Goal: Use online tool/utility: Utilize a website feature to perform a specific function

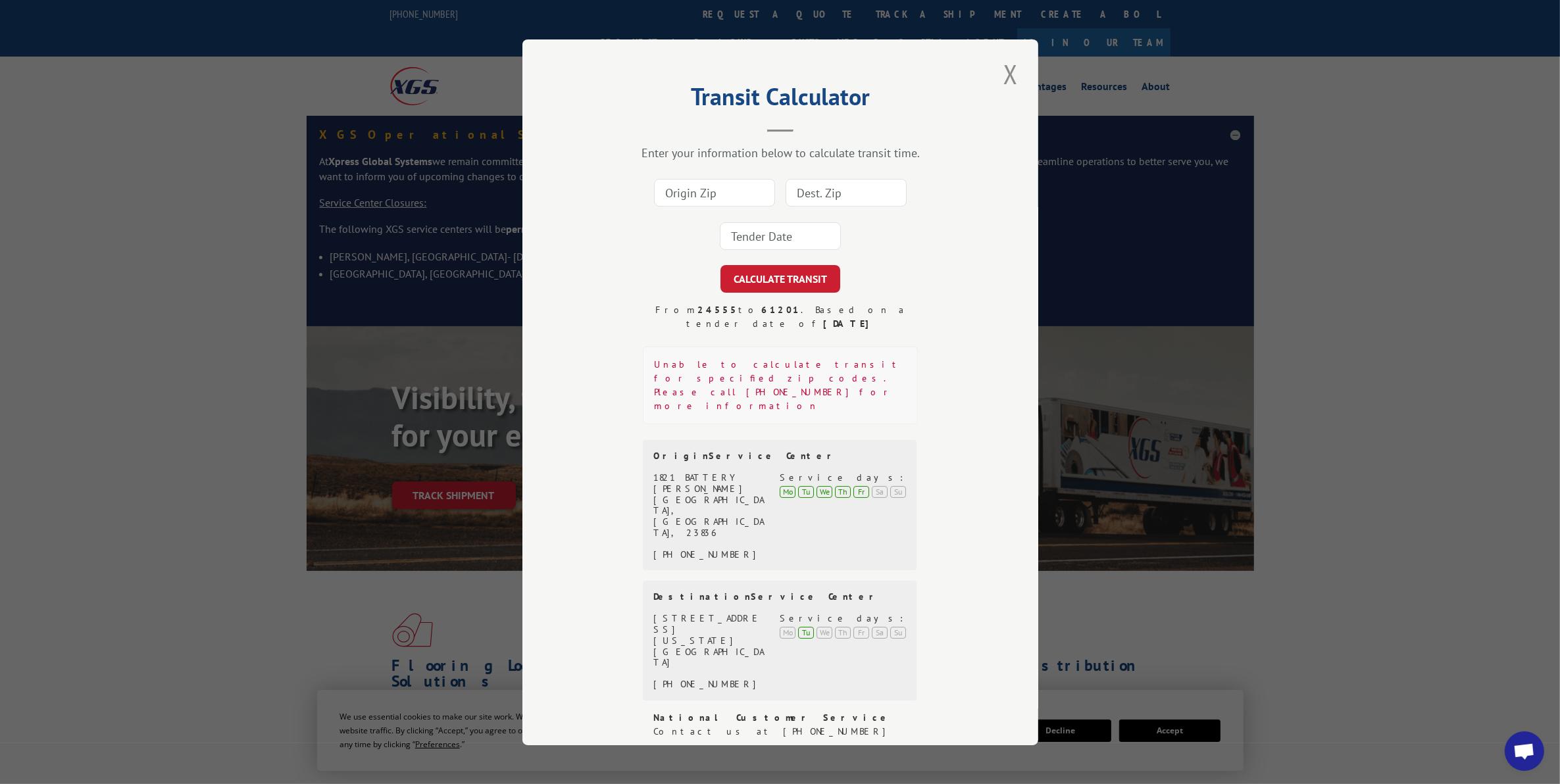
click at [686, 206] on input at bounding box center [714, 192] width 121 height 28
type input "92704"
click at [849, 206] on input at bounding box center [846, 192] width 121 height 28
type input "55433"
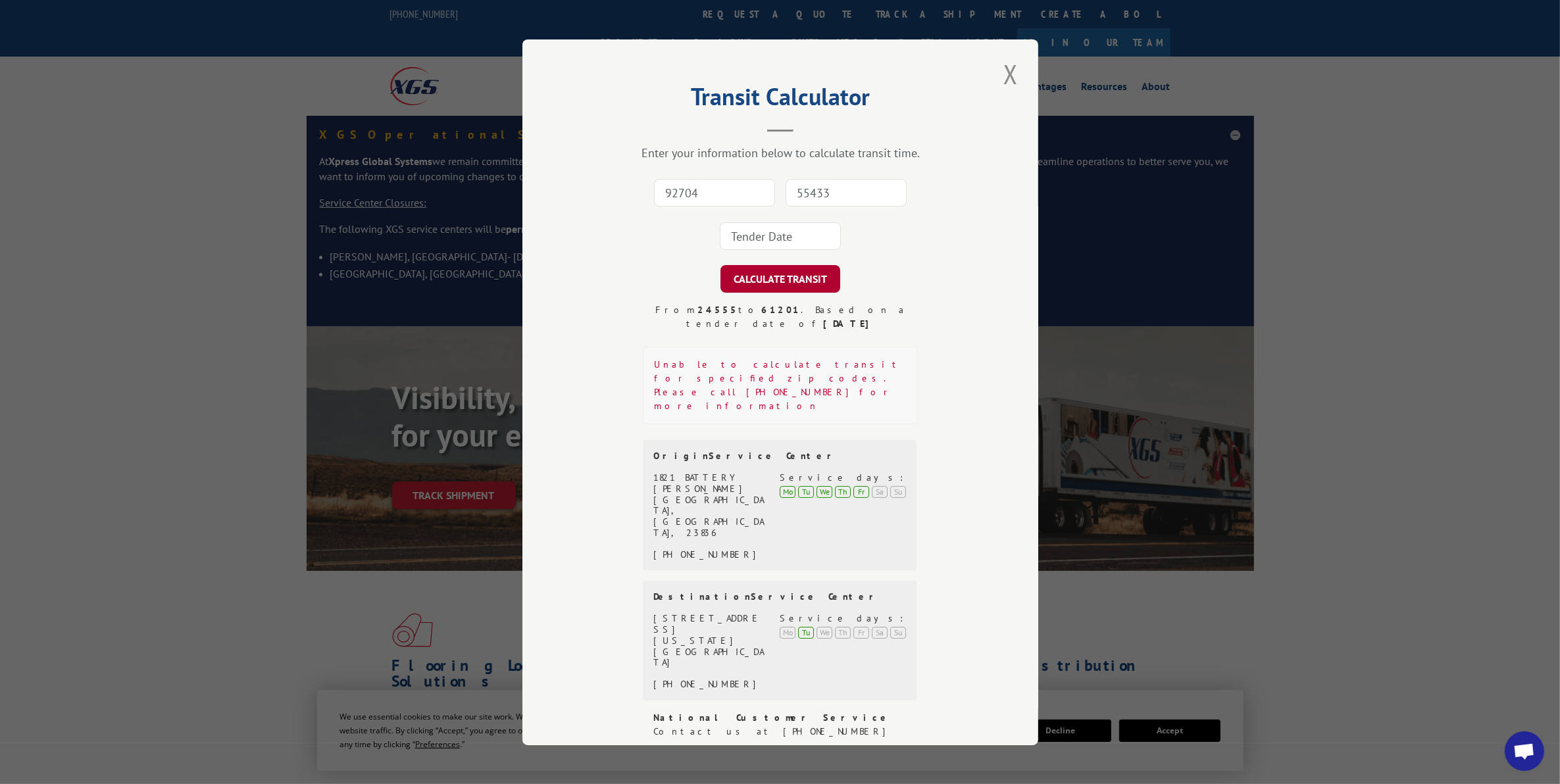
click at [753, 292] on button "CALCULATE TRANSIT" at bounding box center [780, 279] width 120 height 28
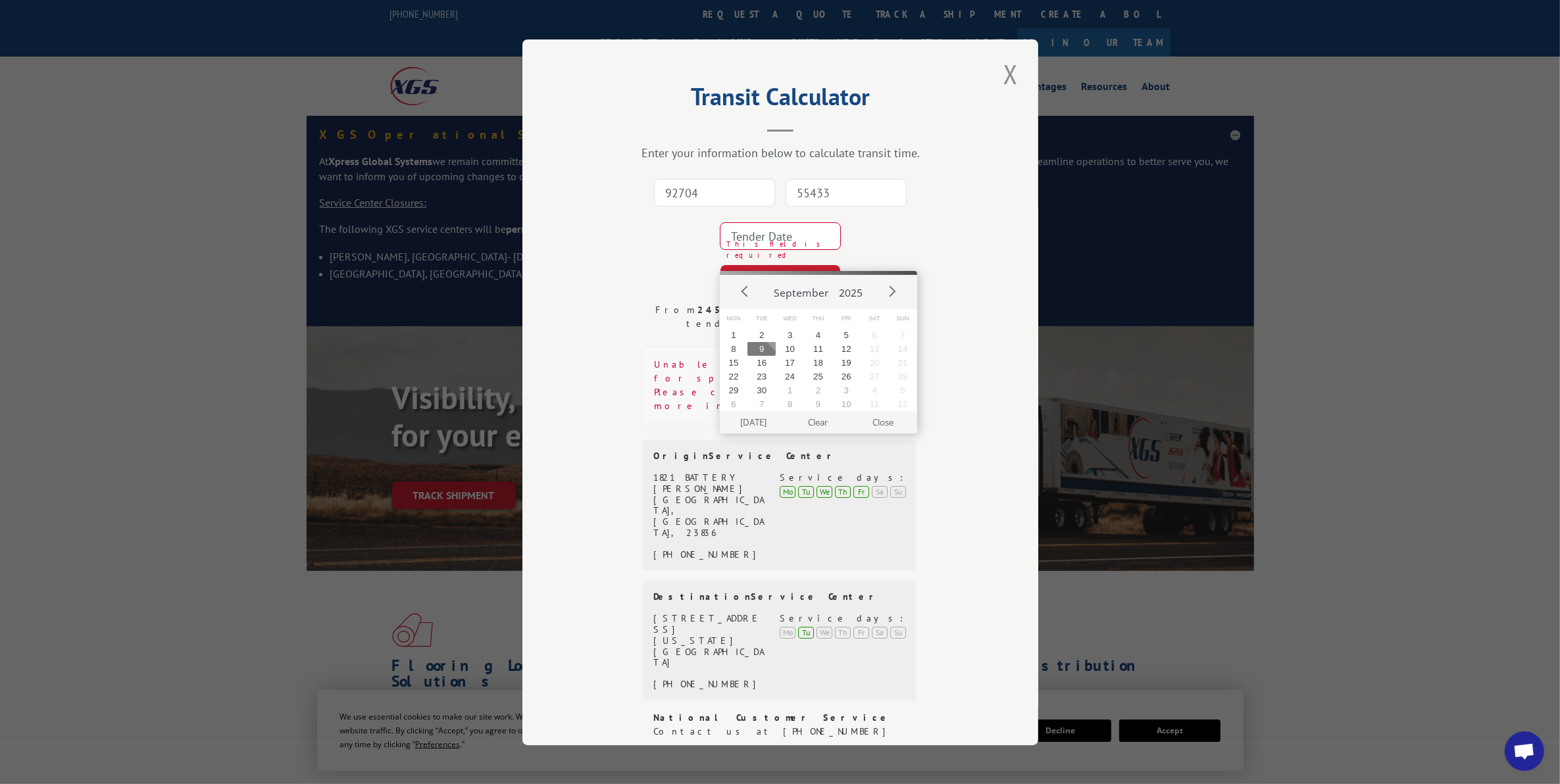
click at [764, 342] on button "9" at bounding box center [760, 348] width 28 height 14
type input "[DATE]"
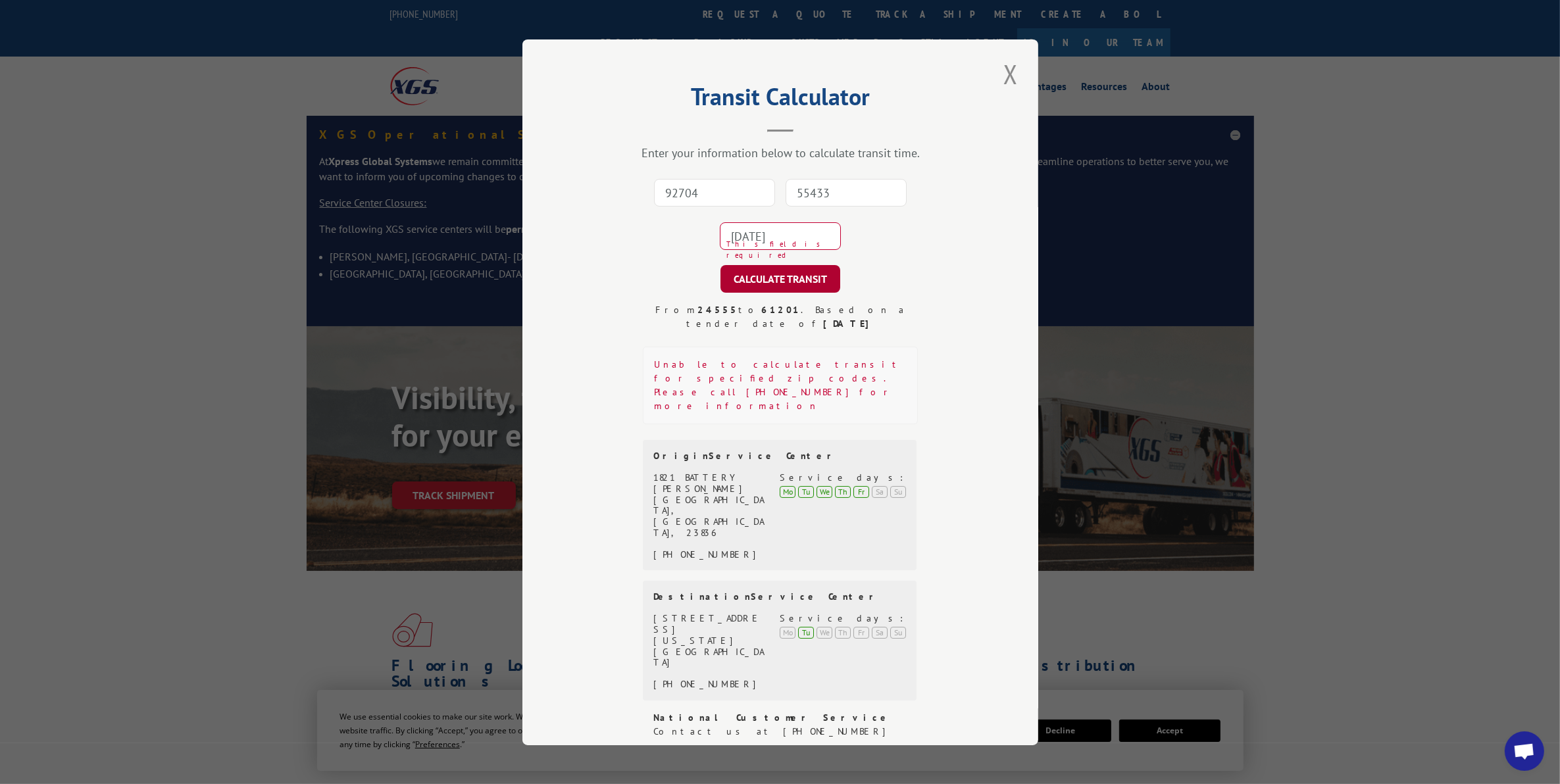
click at [772, 288] on button "CALCULATE TRANSIT" at bounding box center [780, 279] width 120 height 28
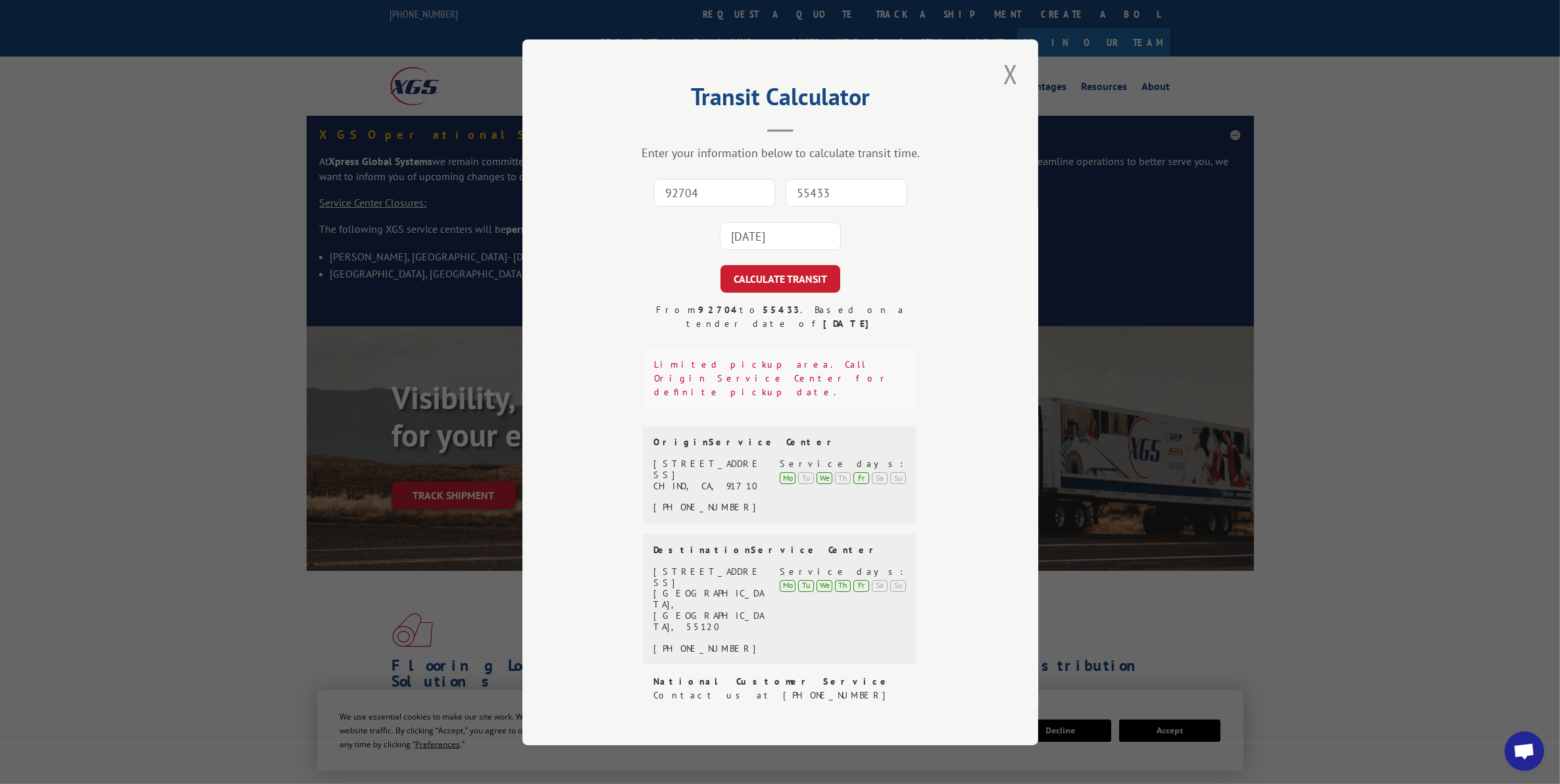
click at [702, 206] on input "92704" at bounding box center [714, 192] width 121 height 28
click at [648, 287] on div "CALCULATE TRANSIT" at bounding box center [780, 279] width 384 height 28
click at [693, 206] on input "92704" at bounding box center [714, 192] width 121 height 28
type input "92740"
click at [819, 206] on input "55433" at bounding box center [846, 192] width 121 height 28
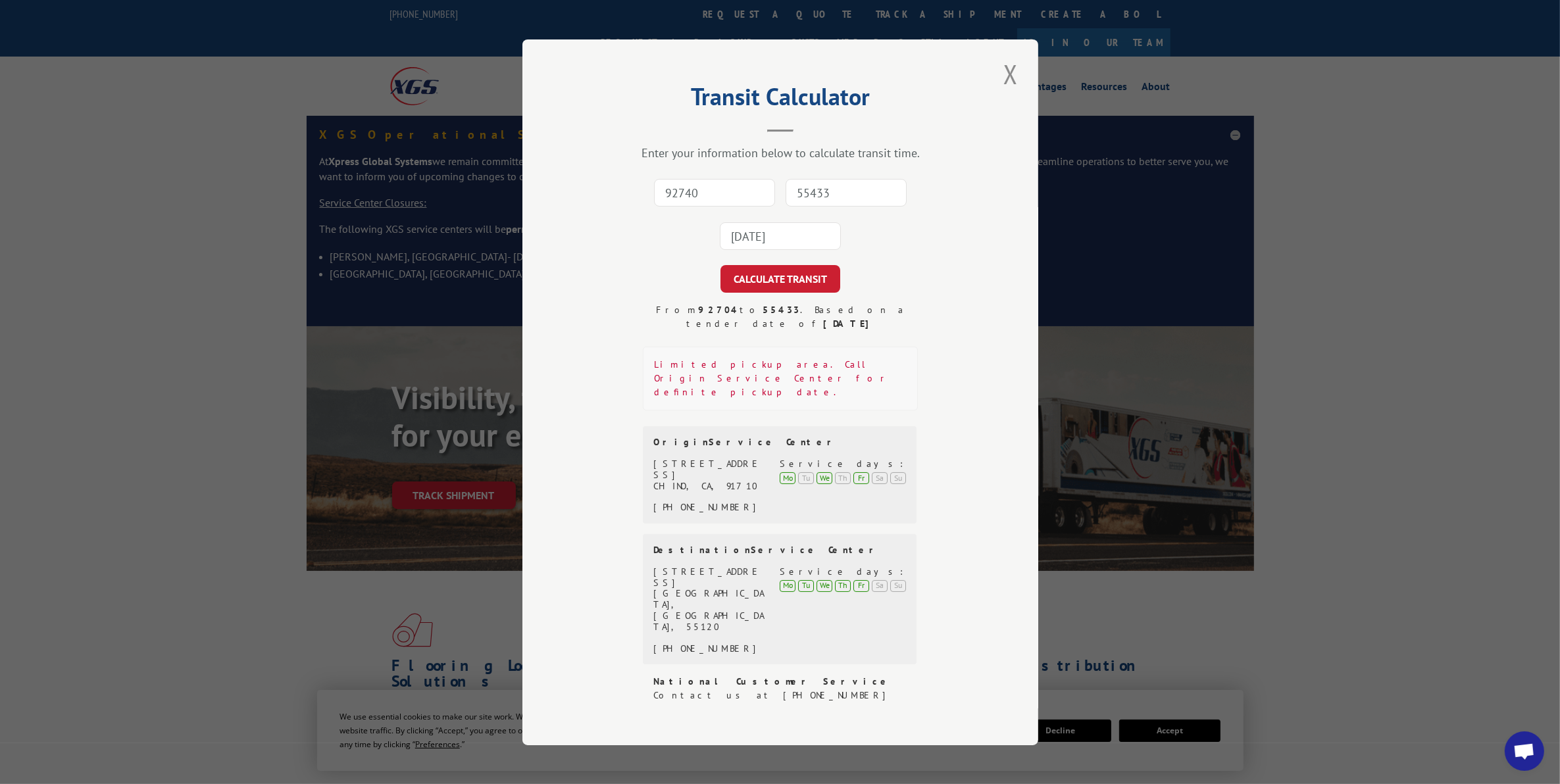
type input "55433"
click at [800, 250] on input "[DATE]" at bounding box center [780, 236] width 121 height 28
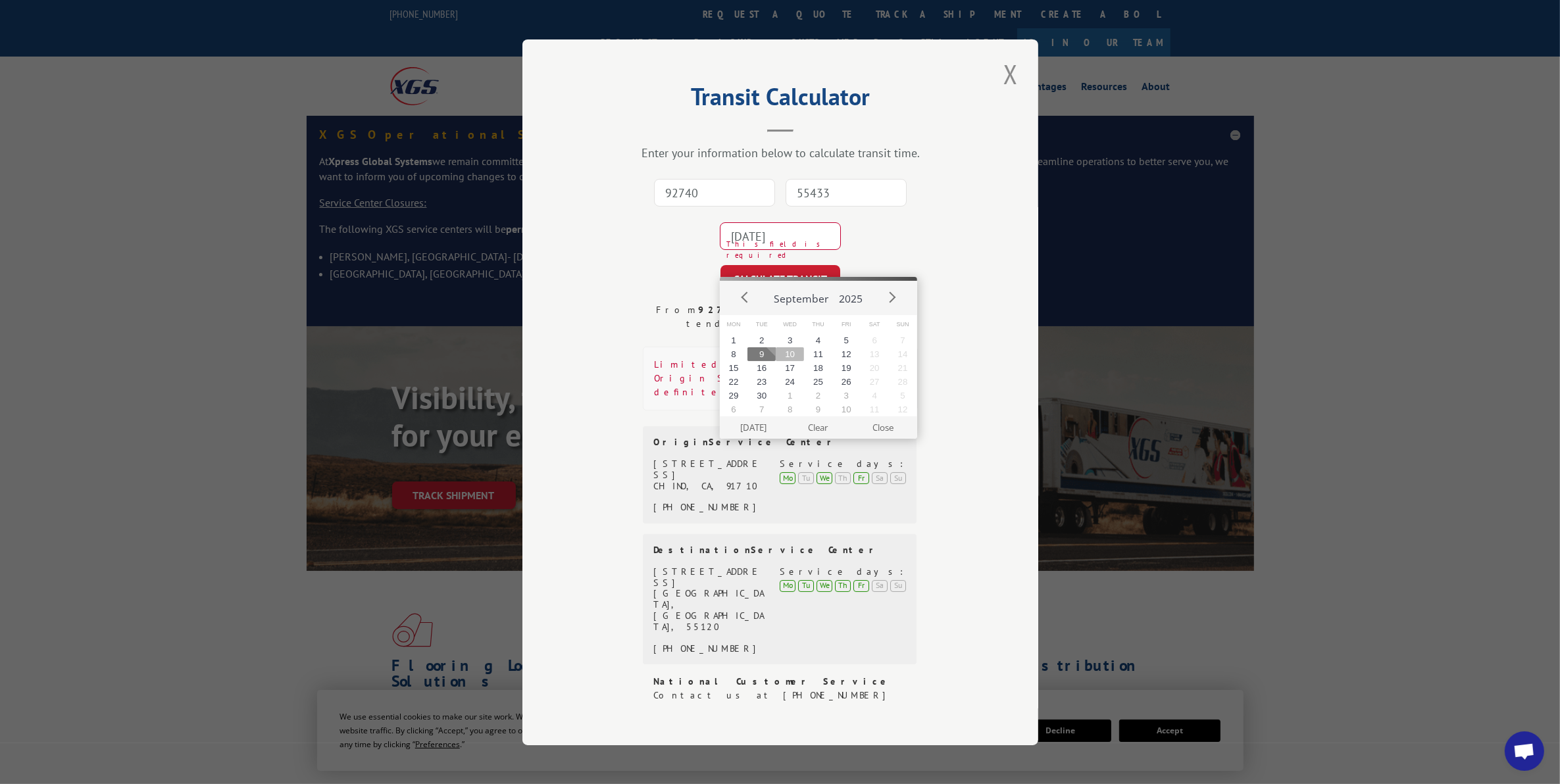
click at [792, 354] on button "10" at bounding box center [789, 354] width 28 height 14
type input "[DATE]"
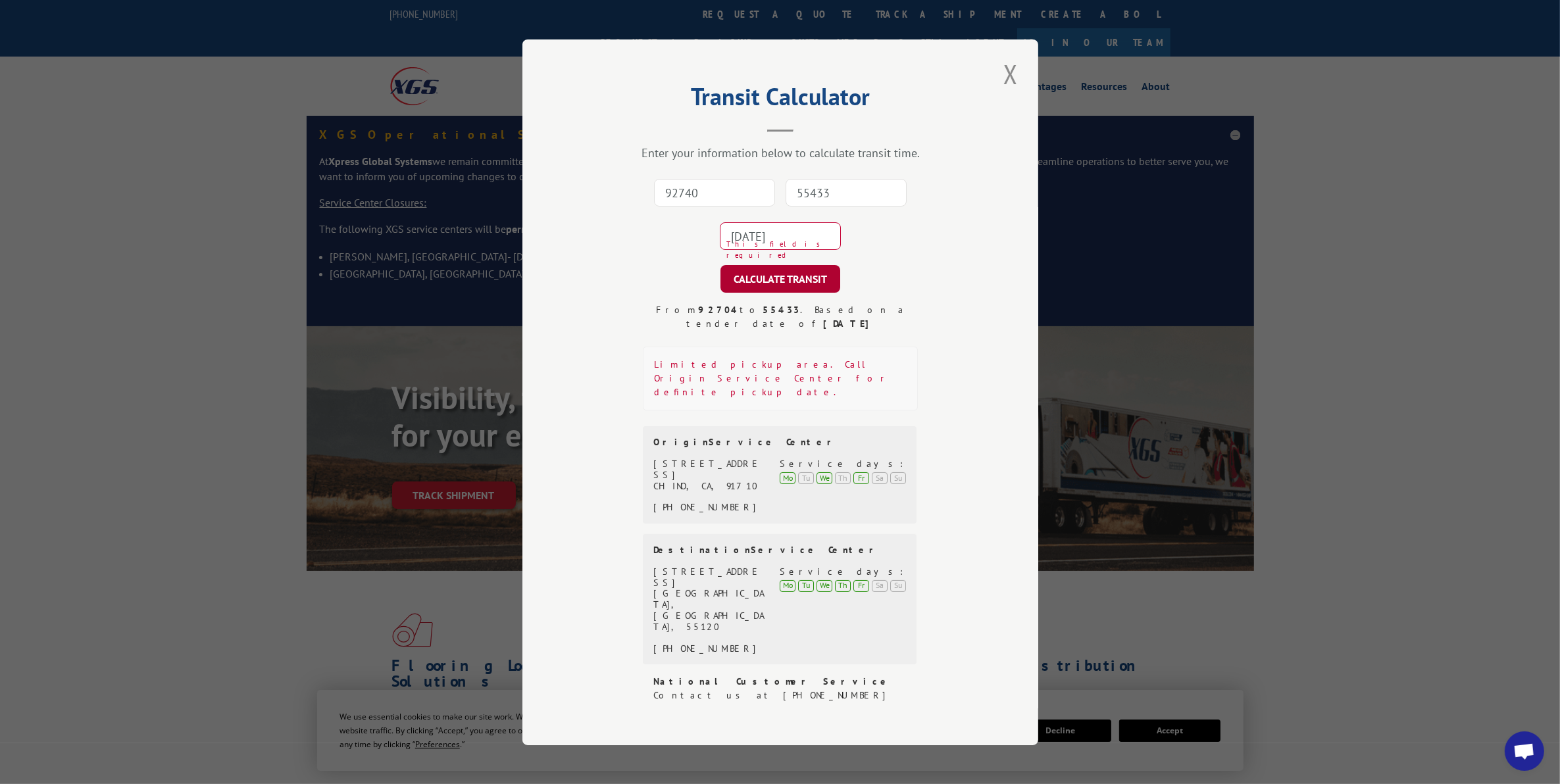
click at [804, 292] on button "CALCULATE TRANSIT" at bounding box center [780, 279] width 120 height 28
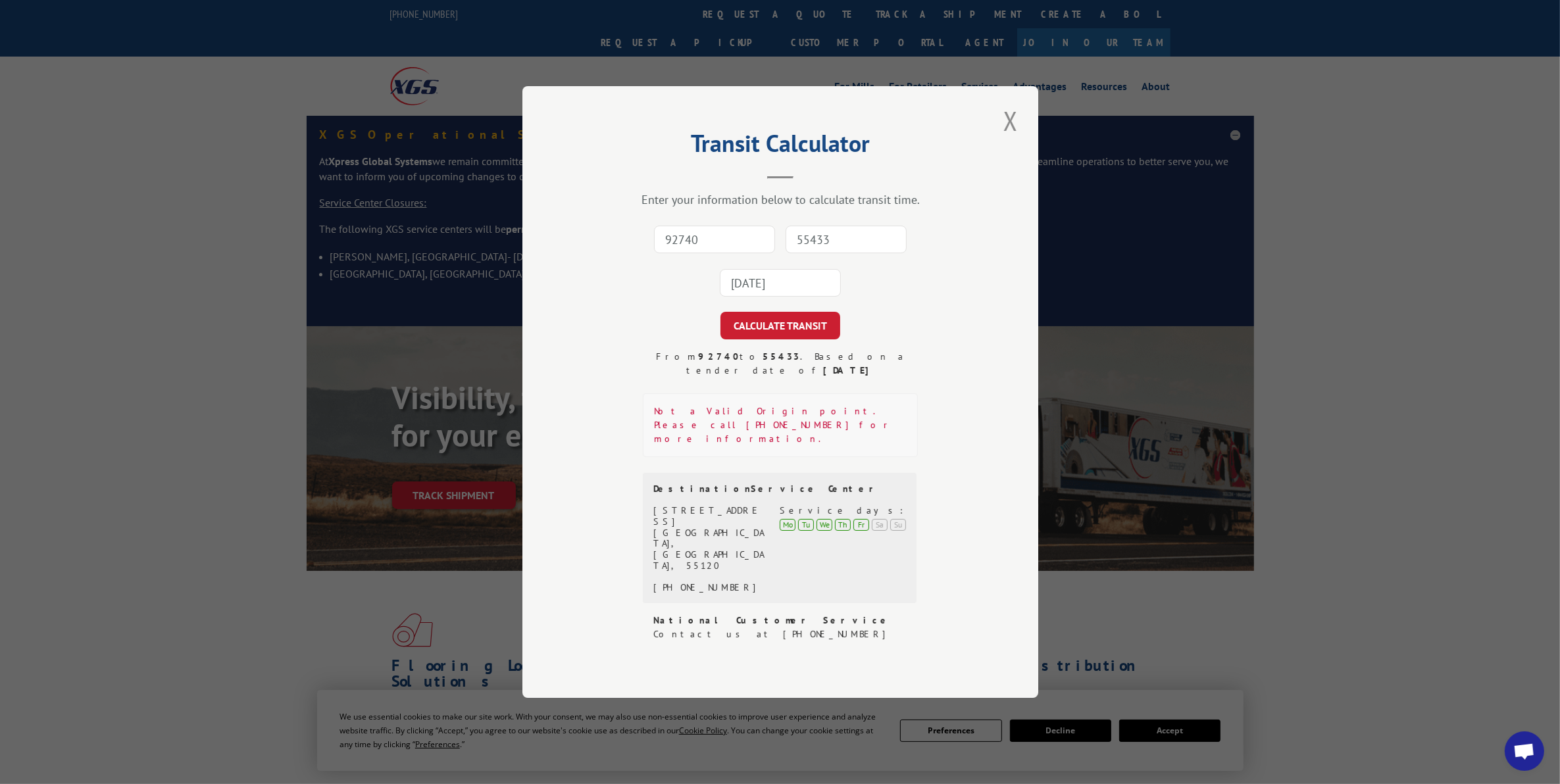
click at [717, 252] on input "92740" at bounding box center [714, 239] width 121 height 28
type input "92704"
click at [865, 253] on input "55433" at bounding box center [846, 239] width 121 height 28
type input "55433"
click at [770, 296] on input "[DATE]" at bounding box center [780, 283] width 121 height 28
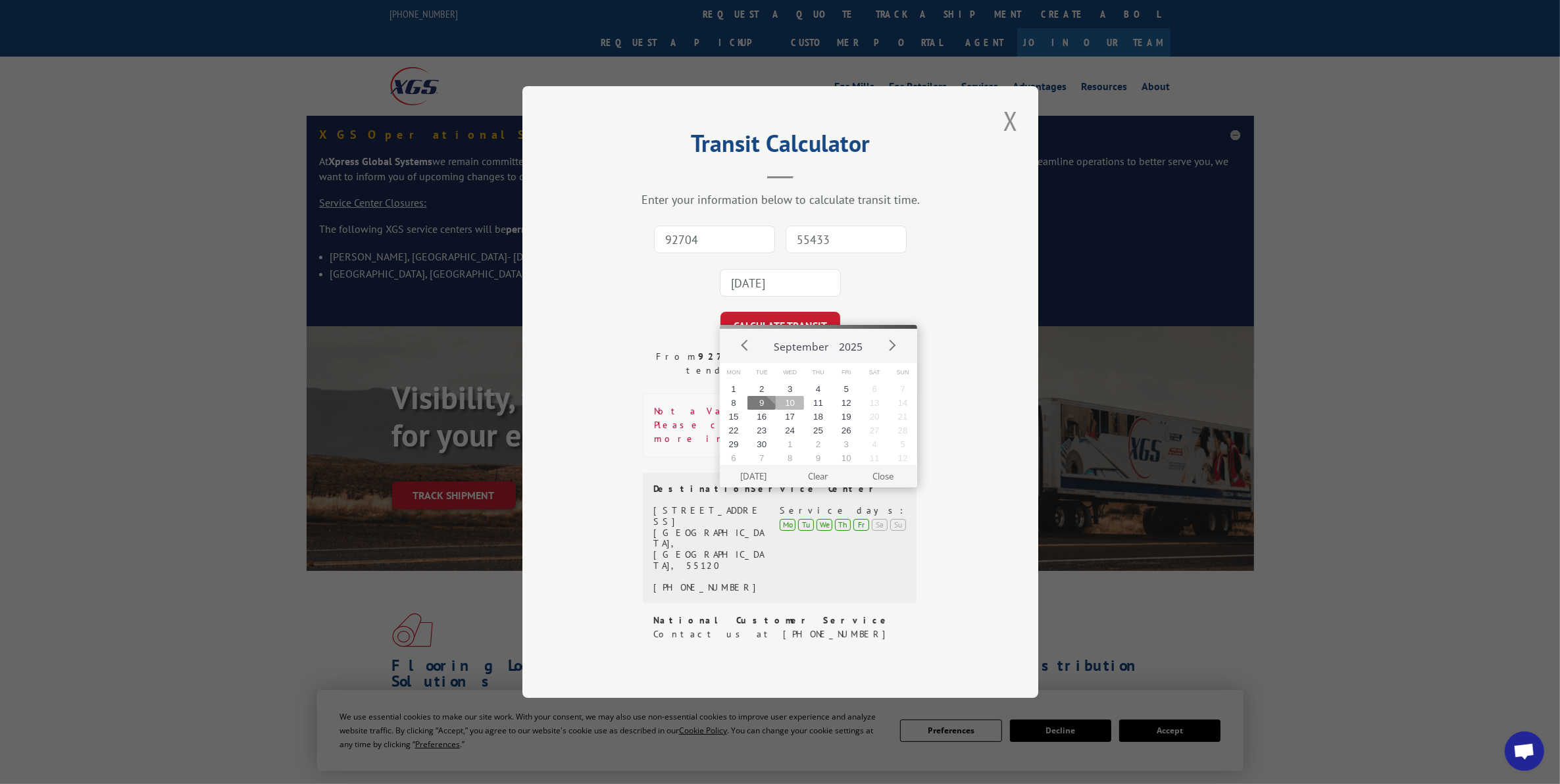
click at [794, 405] on button "10" at bounding box center [789, 402] width 28 height 14
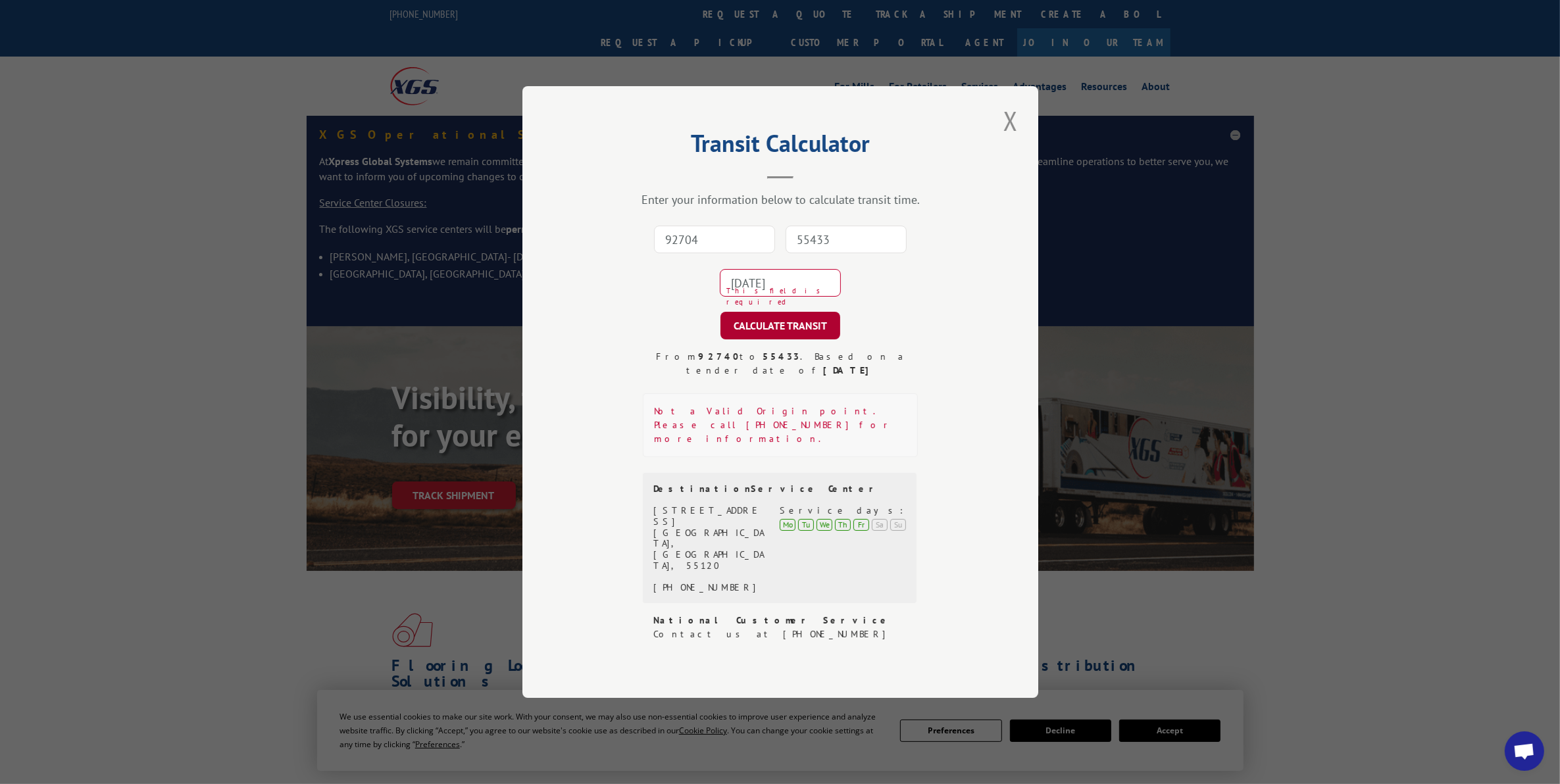
click at [785, 339] on button "CALCULATE TRANSIT" at bounding box center [780, 325] width 120 height 28
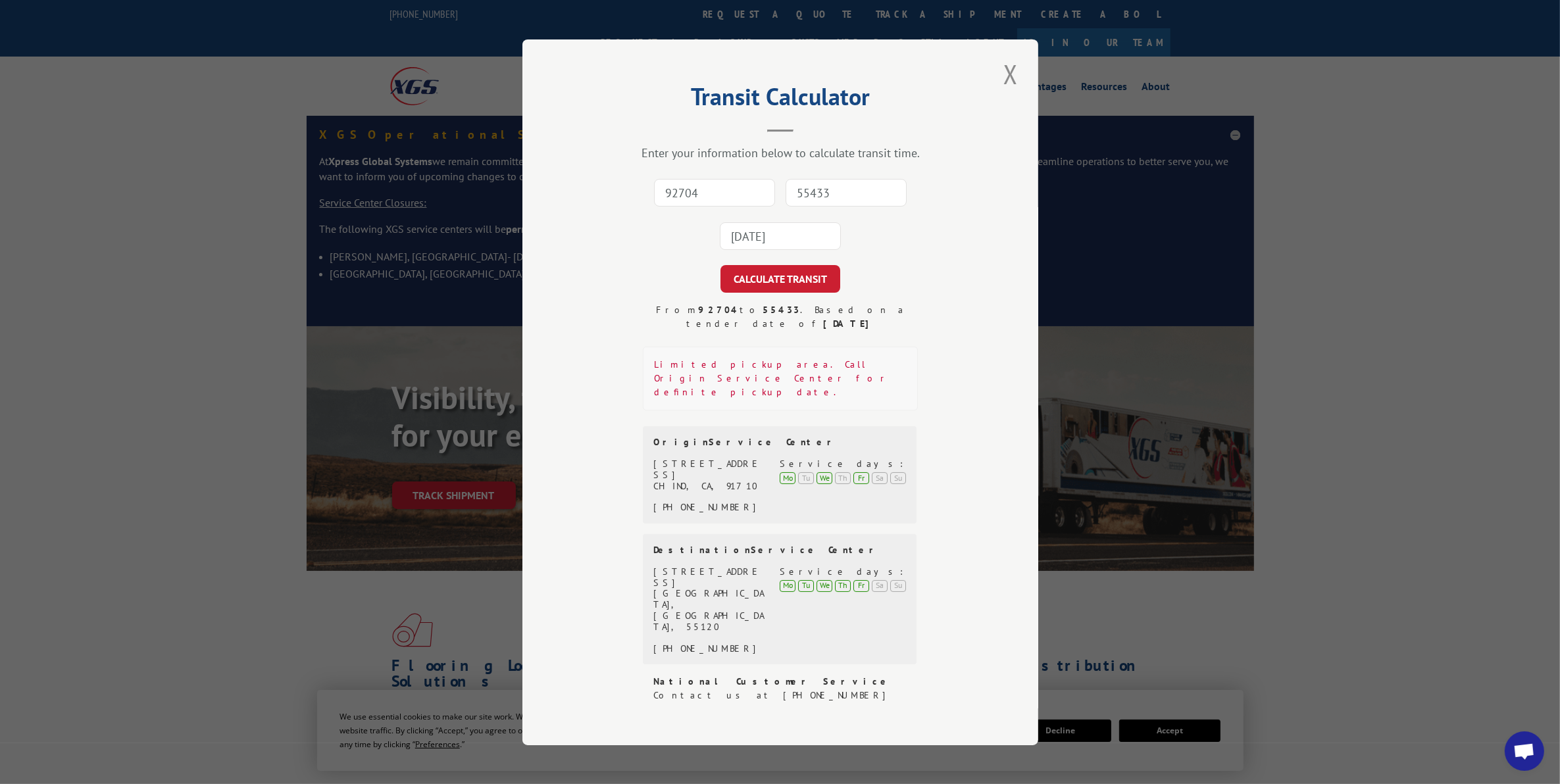
click at [731, 206] on input "92704" at bounding box center [714, 192] width 121 height 28
type input "92704"
click at [877, 202] on input "55433" at bounding box center [846, 192] width 121 height 28
click at [823, 206] on input "55433" at bounding box center [846, 192] width 121 height 28
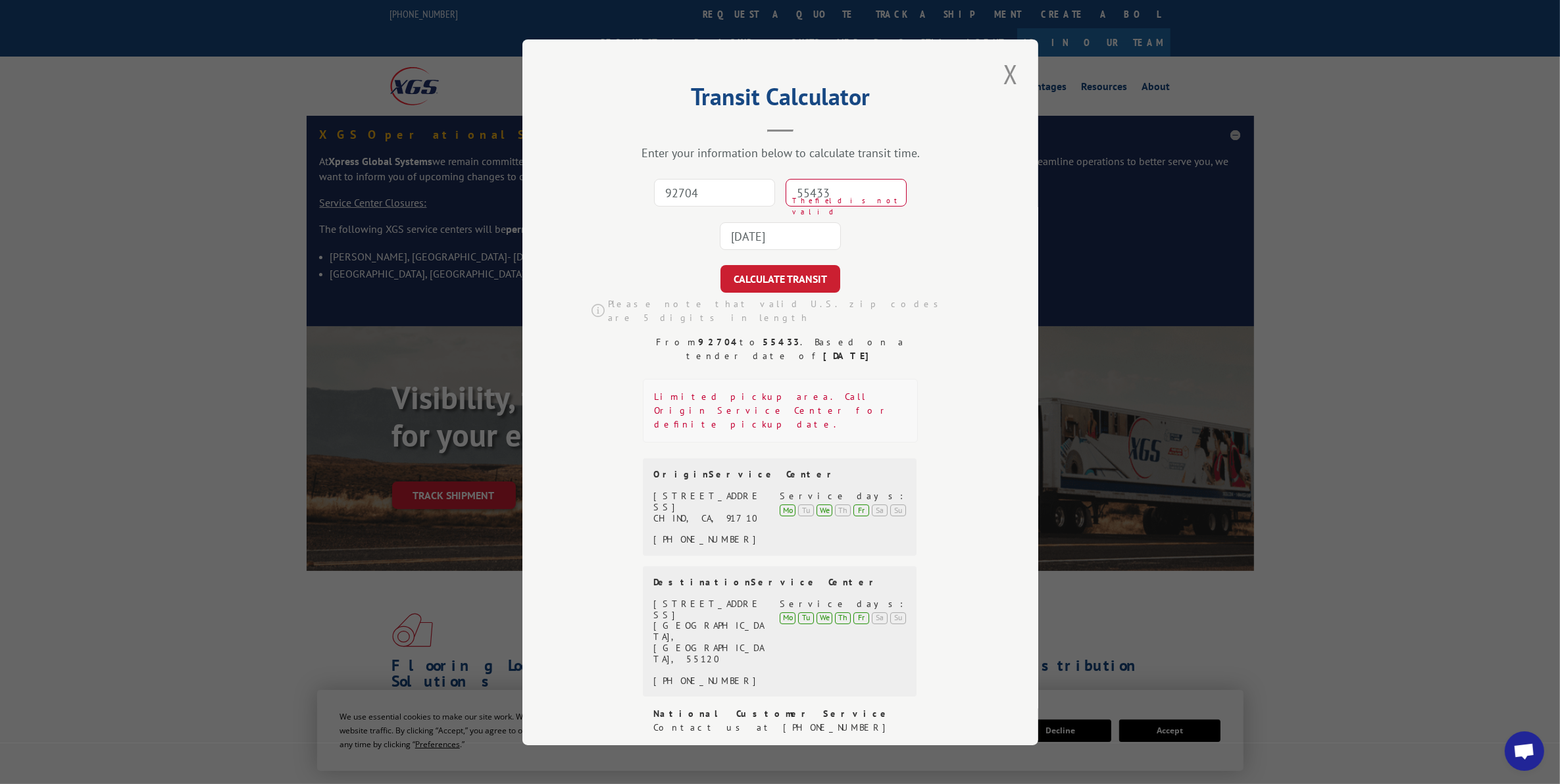
type input "55433"
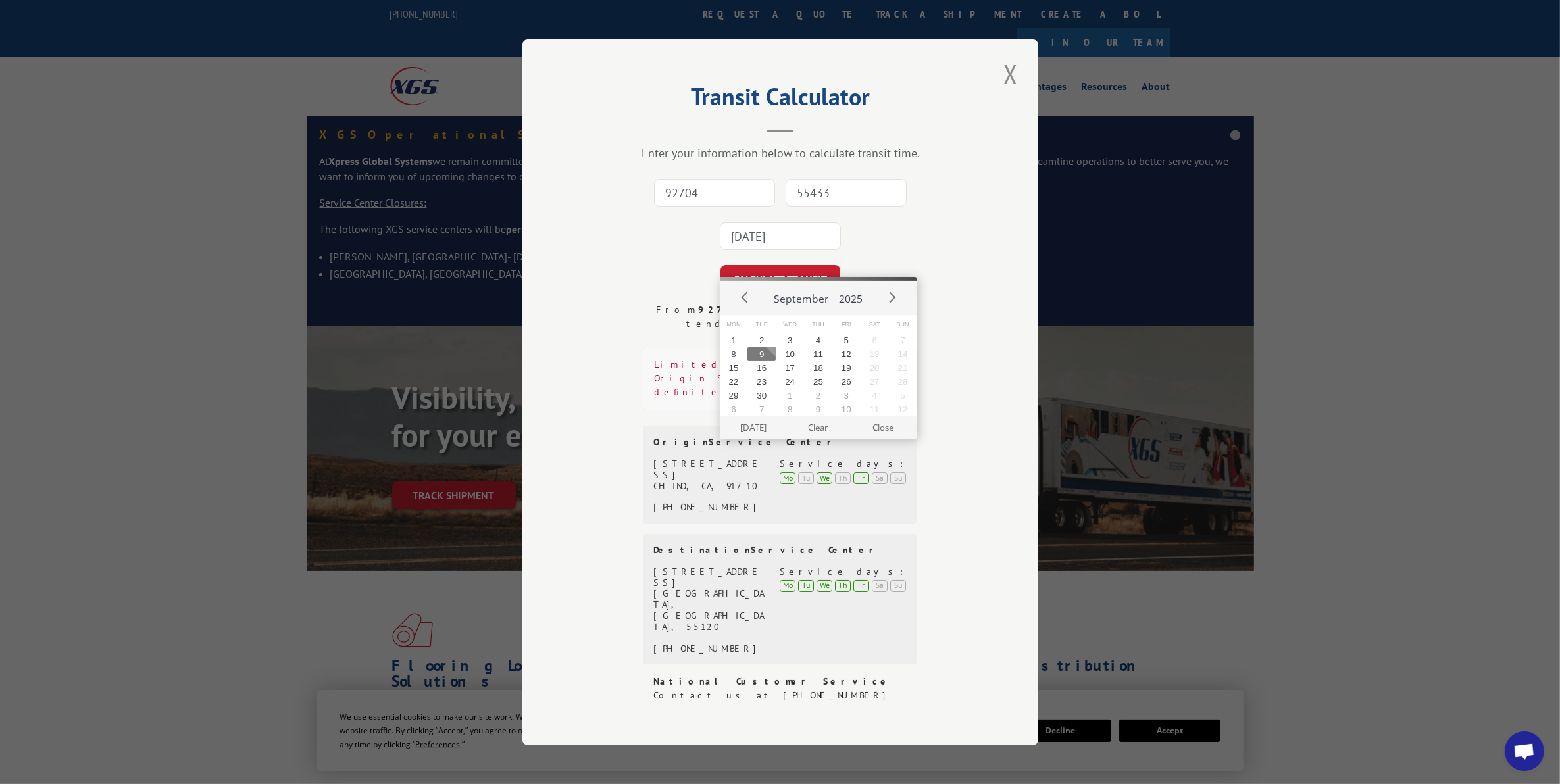
click at [783, 250] on input "[DATE]" at bounding box center [780, 236] width 121 height 28
click at [792, 351] on button "10" at bounding box center [789, 354] width 28 height 14
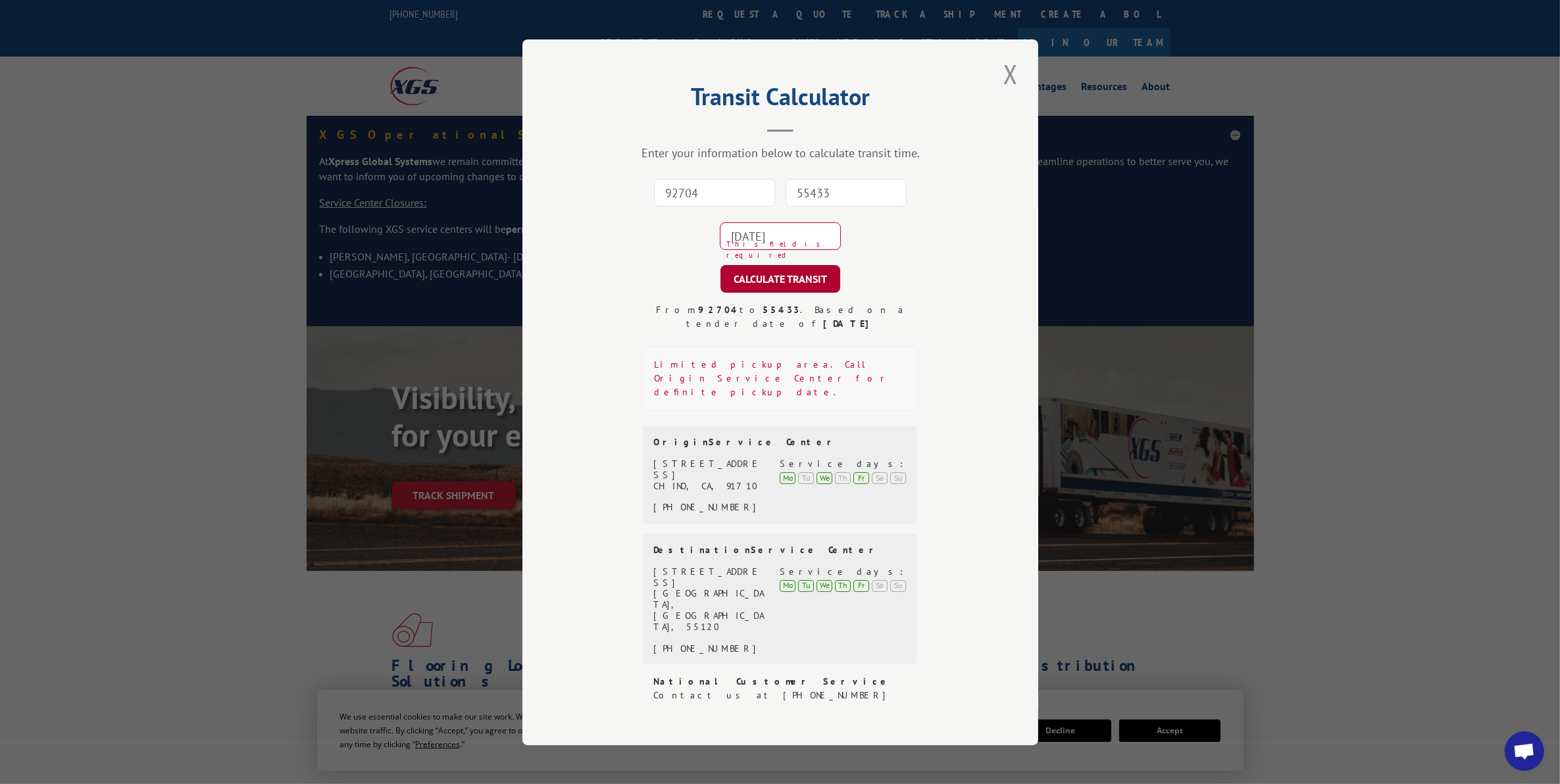
click at [795, 292] on button "CALCULATE TRANSIT" at bounding box center [780, 279] width 120 height 28
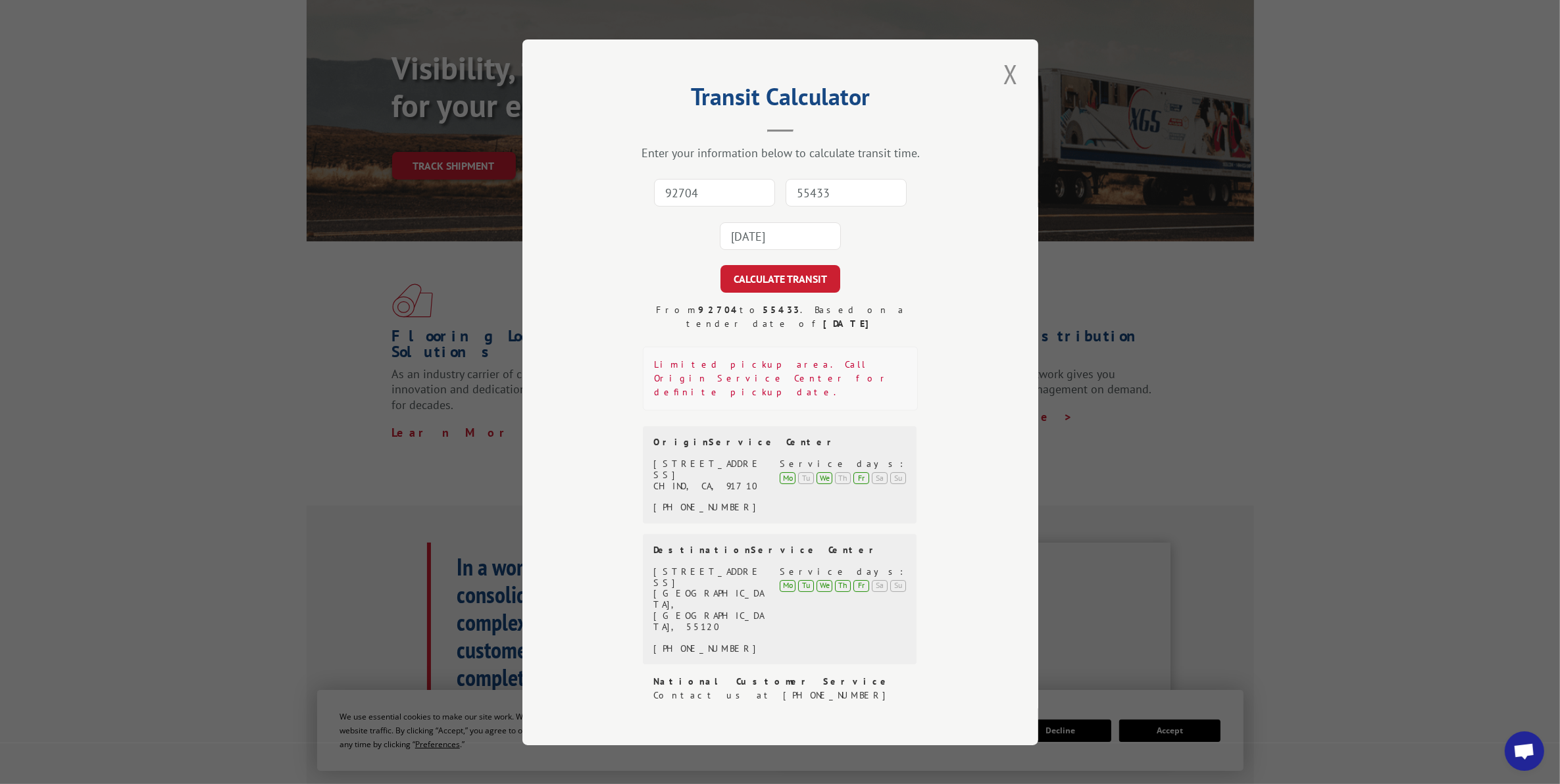
scroll to position [329, 0]
click at [1083, 391] on div "Transit Calculator Enter your information below to calculate transit time. 9270…" at bounding box center [780, 392] width 1560 height 784
